Goal: Find specific page/section: Find specific page/section

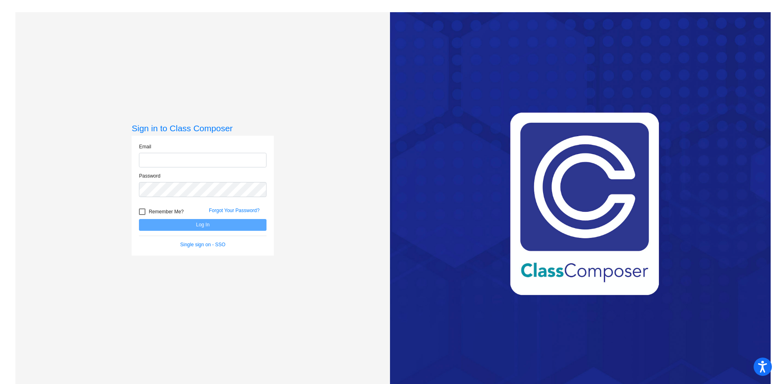
type input "[EMAIL_ADDRESS][PERSON_NAME][DOMAIN_NAME]"
click at [244, 216] on div "Forgot Your Password?" at bounding box center [238, 213] width 70 height 12
click at [242, 223] on button "Log In" at bounding box center [203, 225] width 128 height 12
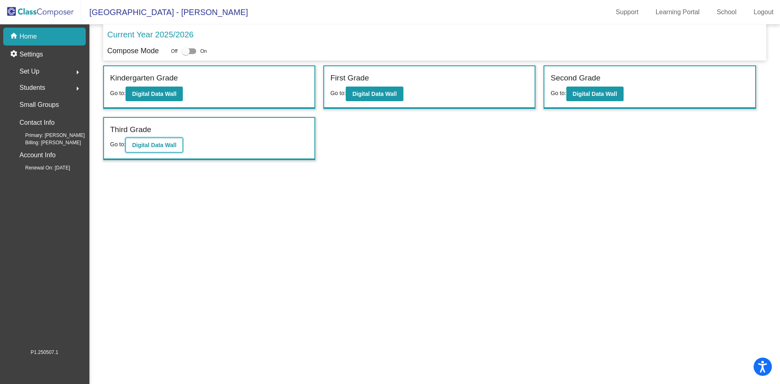
click at [179, 151] on button "Digital Data Wall" at bounding box center [153, 145] width 57 height 15
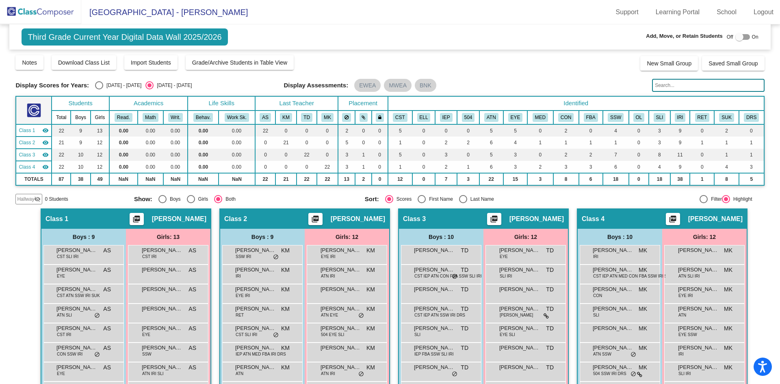
click at [703, 86] on input "text" at bounding box center [708, 85] width 112 height 13
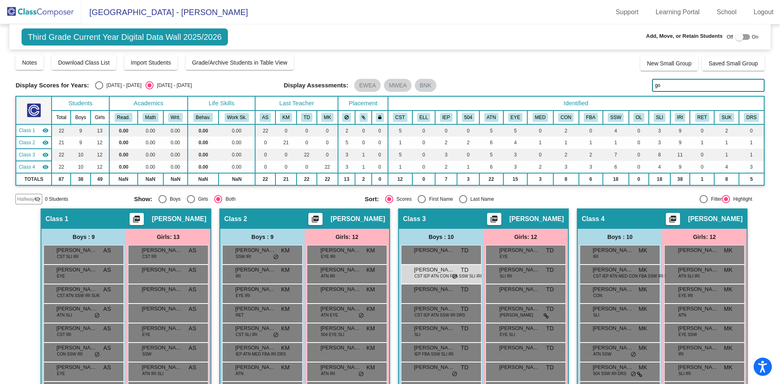
type input "gow"
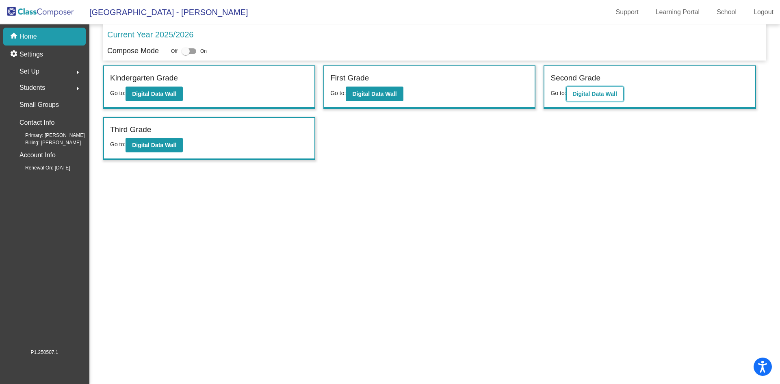
click at [579, 91] on b "Digital Data Wall" at bounding box center [595, 94] width 44 height 6
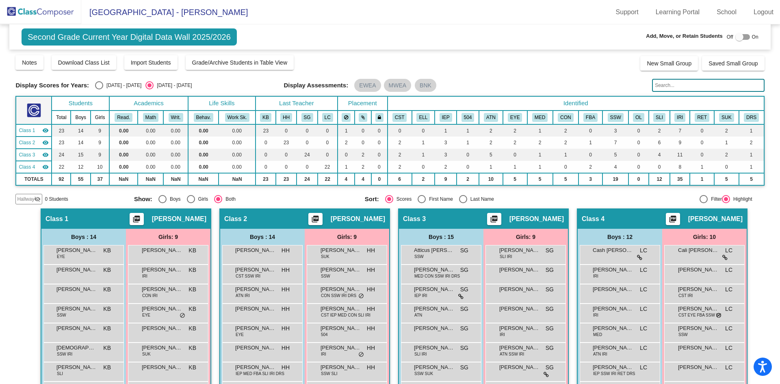
click at [653, 85] on input "text" at bounding box center [708, 85] width 112 height 13
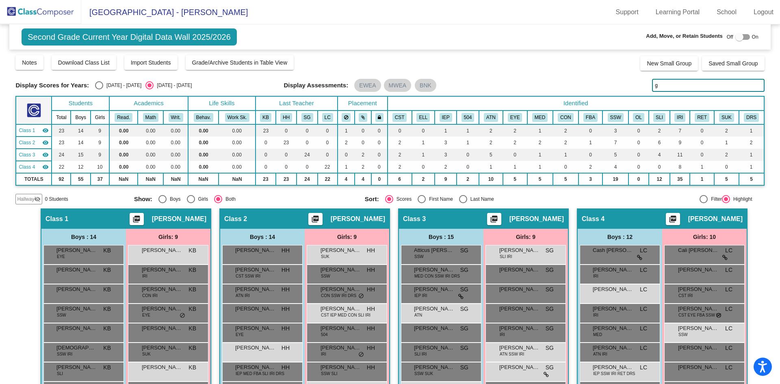
type input "ga"
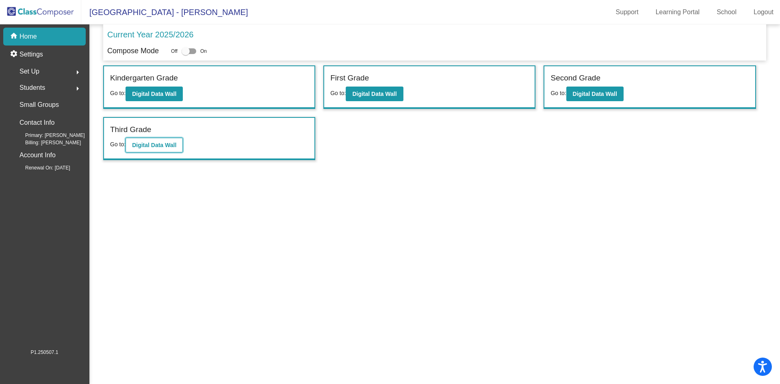
click at [159, 142] on b "Digital Data Wall" at bounding box center [154, 145] width 44 height 6
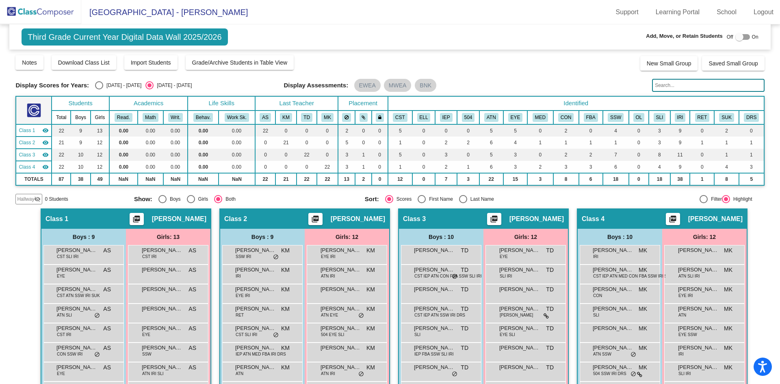
click at [677, 86] on input "text" at bounding box center [708, 85] width 112 height 13
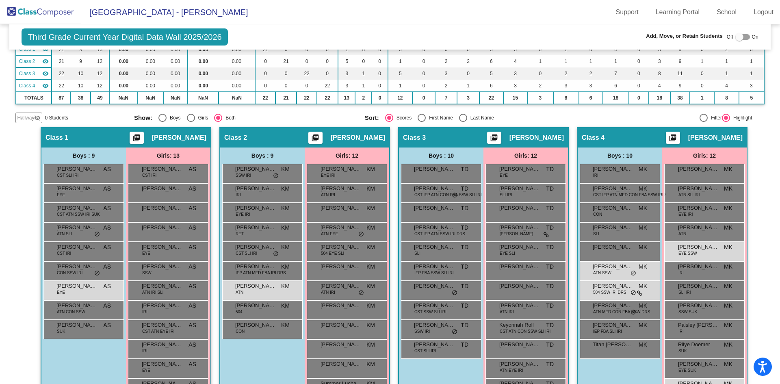
scroll to position [122, 0]
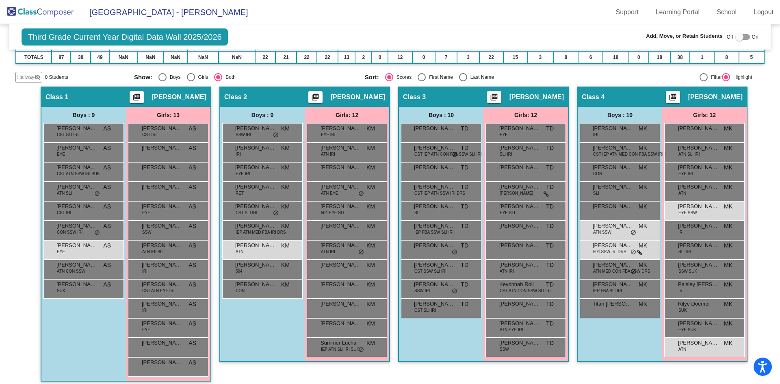
type input "ga"
